Goal: Transaction & Acquisition: Purchase product/service

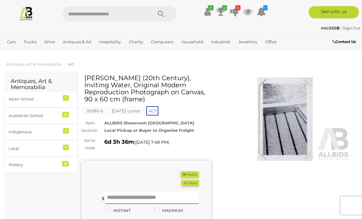
scroll to position [33, 0]
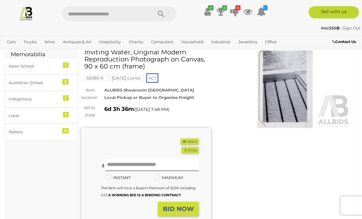
click at [220, 12] on icon at bounding box center [221, 11] width 9 height 11
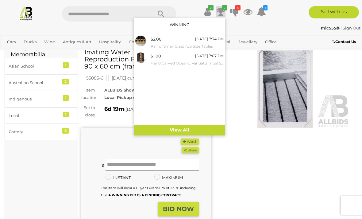
click at [240, 7] on icon "4" at bounding box center [238, 7] width 5 height 5
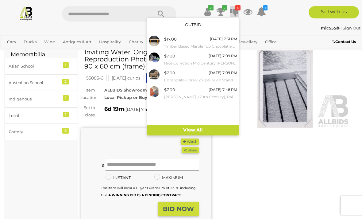
click at [171, 89] on div "$7.00" at bounding box center [169, 89] width 11 height 7
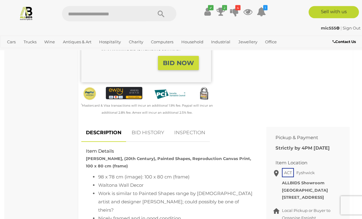
click at [145, 133] on link "BID HISTORY" at bounding box center [148, 133] width 42 height 18
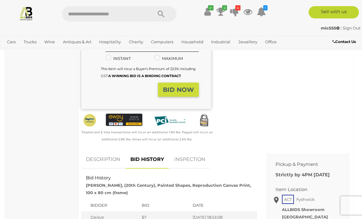
scroll to position [53, 0]
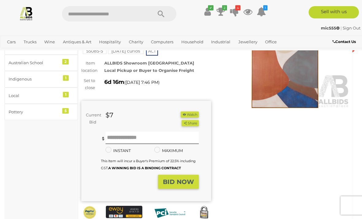
click at [294, 70] on img at bounding box center [286, 67] width 130 height 84
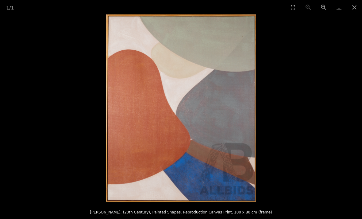
click at [353, 4] on button "Close gallery" at bounding box center [354, 7] width 15 height 14
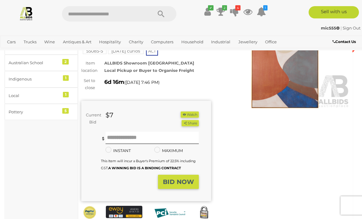
click at [238, 11] on icon at bounding box center [234, 11] width 9 height 11
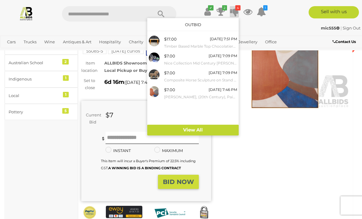
click at [223, 9] on icon "2" at bounding box center [224, 7] width 5 height 5
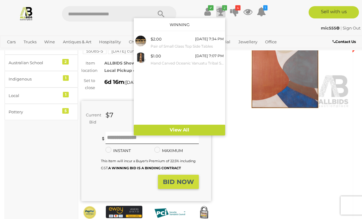
click at [161, 57] on div "$1.00" at bounding box center [156, 56] width 10 height 7
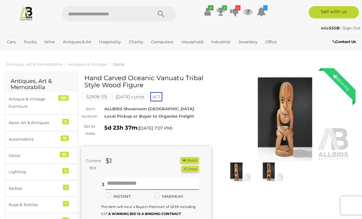
click at [287, 101] on img at bounding box center [286, 119] width 130 height 84
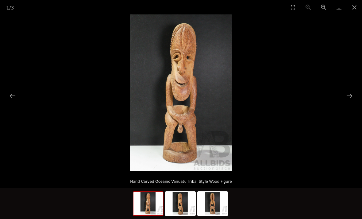
click at [354, 9] on button "Close gallery" at bounding box center [354, 7] width 15 height 14
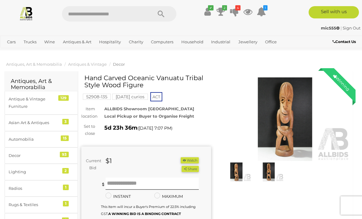
click at [221, 10] on icon at bounding box center [221, 11] width 9 height 11
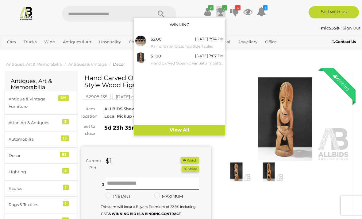
click at [306, 197] on div at bounding box center [181, 109] width 362 height 219
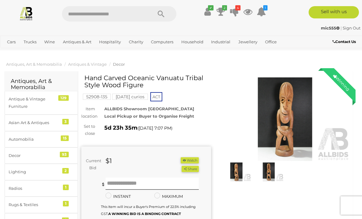
click at [219, 8] on icon at bounding box center [221, 11] width 9 height 11
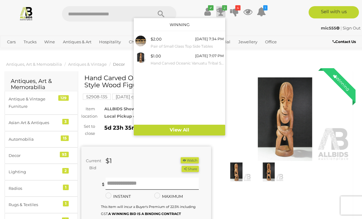
click at [158, 41] on div "$2.00" at bounding box center [156, 39] width 11 height 7
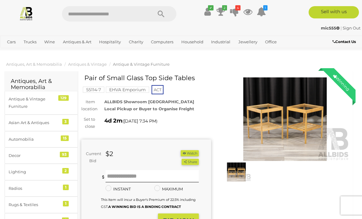
click at [250, 120] on img at bounding box center [286, 119] width 130 height 84
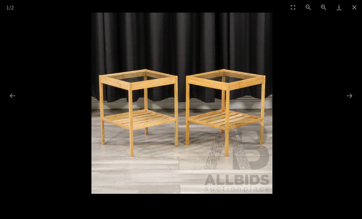
click at [353, 10] on button "Close gallery" at bounding box center [354, 7] width 15 height 14
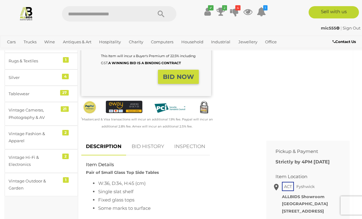
scroll to position [151, 0]
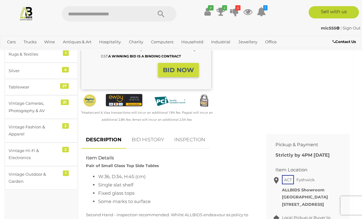
click at [264, 10] on icon at bounding box center [261, 11] width 9 height 11
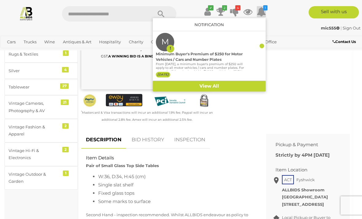
click at [190, 186] on div at bounding box center [181, 109] width 362 height 219
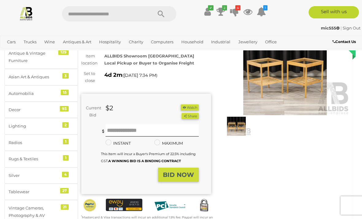
scroll to position [0, 0]
